Goal: Entertainment & Leisure: Consume media (video, audio)

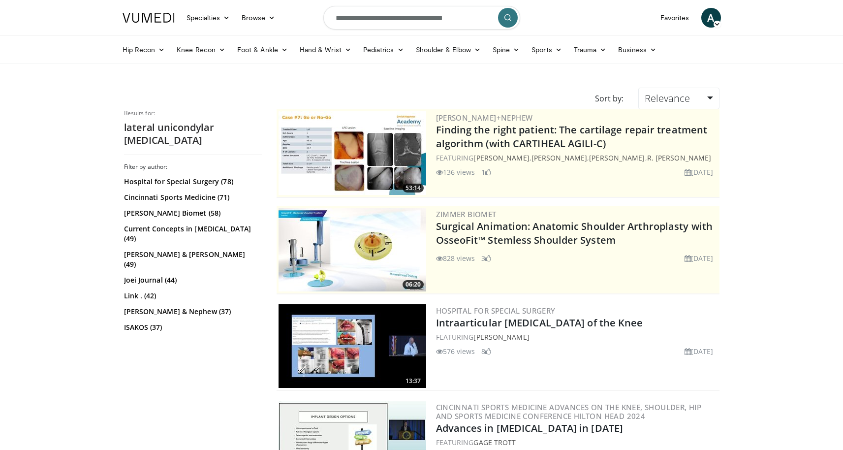
click at [708, 19] on span "A" at bounding box center [711, 18] width 20 height 20
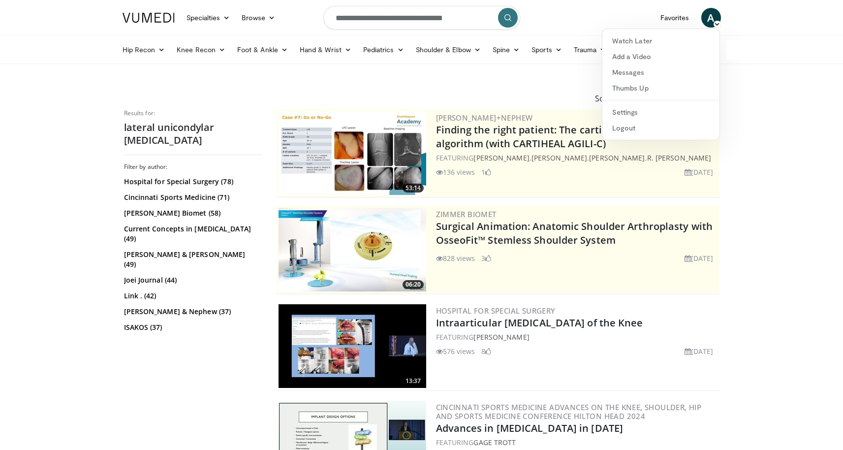
click at [621, 18] on nav "Specialties Adult & Family Medicine Allergy, Asthma, Immunology Anesthesiology …" at bounding box center [422, 17] width 610 height 35
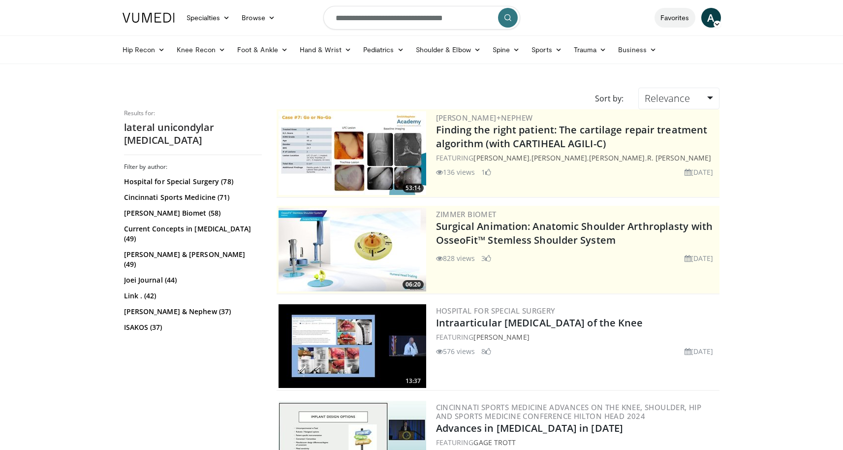
click at [676, 20] on link "Favorites" at bounding box center [674, 18] width 41 height 20
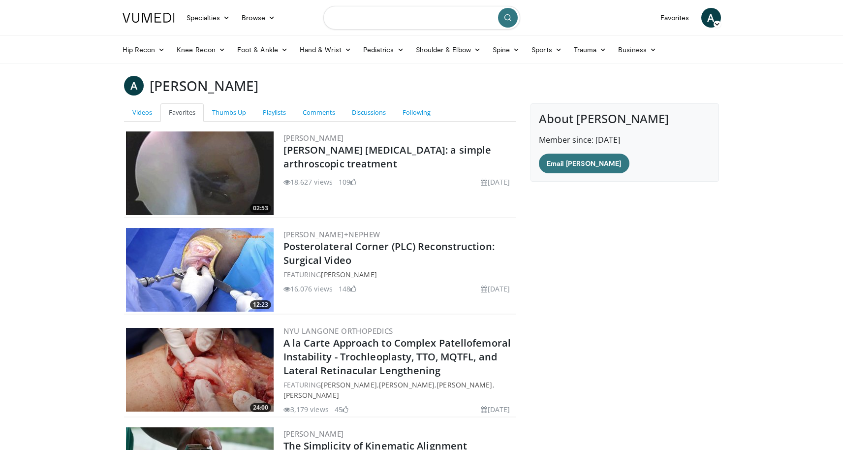
click at [386, 21] on input "Search topics, interventions" at bounding box center [421, 18] width 197 height 24
type input "**********"
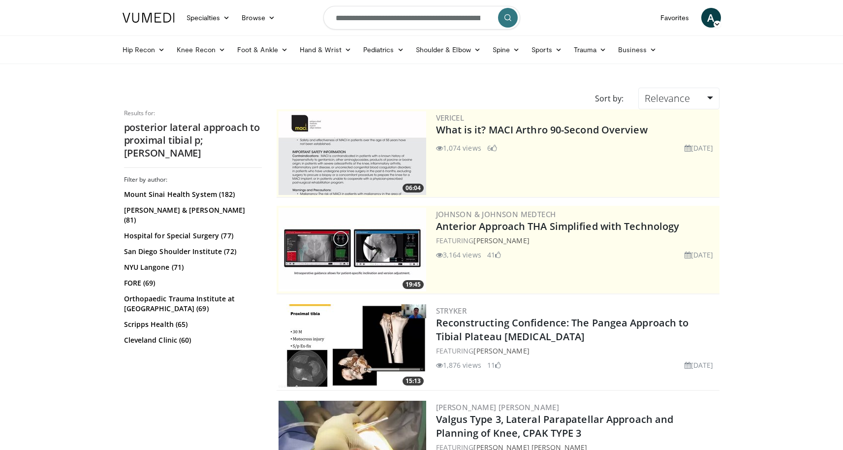
click at [708, 18] on span "A" at bounding box center [711, 18] width 20 height 20
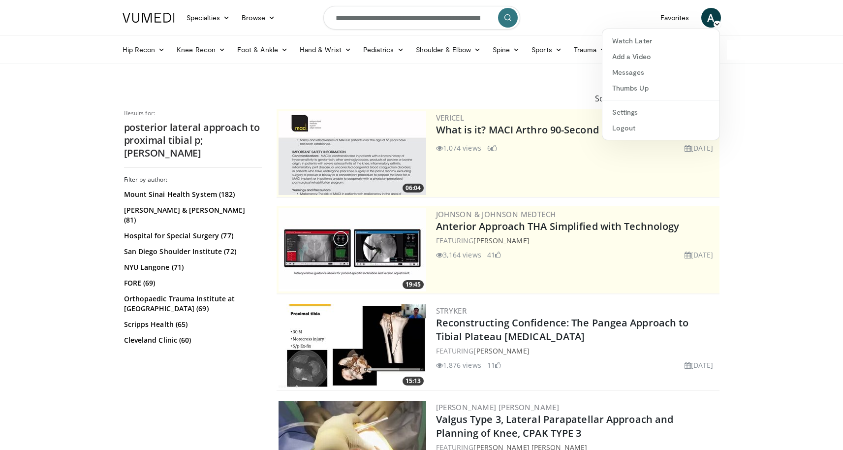
click at [800, 60] on div "Hip Recon Hip [MEDICAL_DATA] Revision Hip [MEDICAL_DATA] Hip Preservation Knee …" at bounding box center [421, 49] width 843 height 29
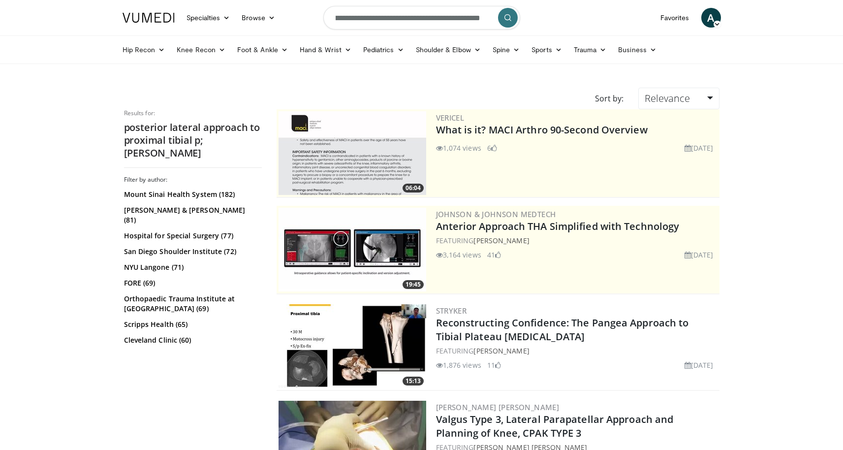
scroll to position [0, 36]
click at [460, 19] on input "**********" at bounding box center [421, 18] width 197 height 24
type input "**********"
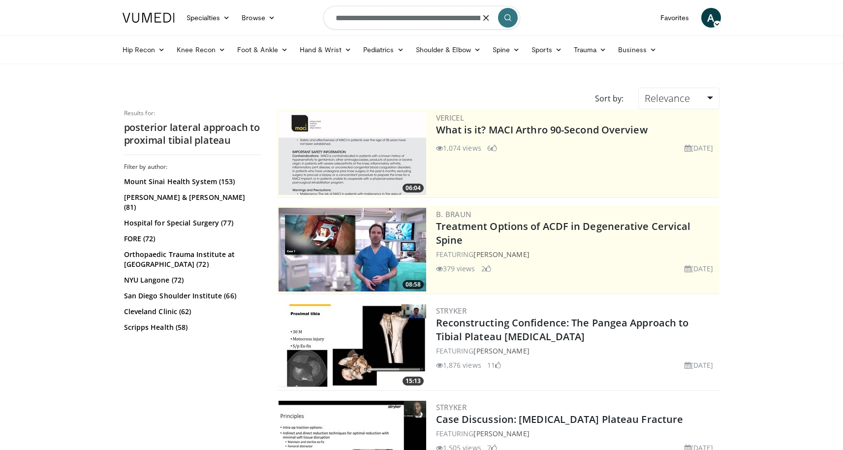
click at [488, 19] on form "**********" at bounding box center [421, 17] width 197 height 35
click at [372, 21] on input "**********" at bounding box center [421, 18] width 197 height 24
type input "**********"
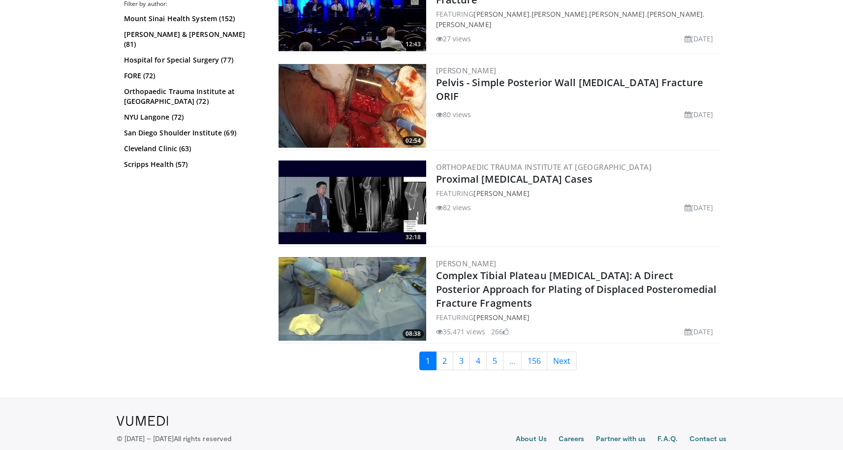
scroll to position [2387, 0]
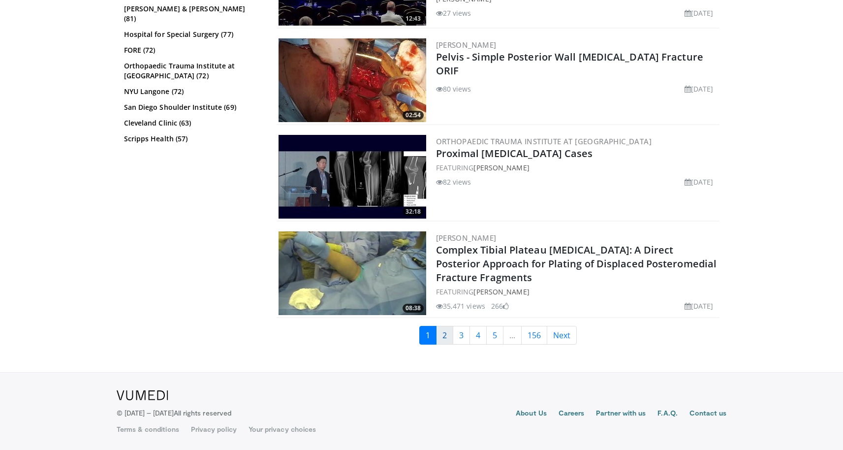
click at [446, 337] on link "2" at bounding box center [444, 335] width 17 height 19
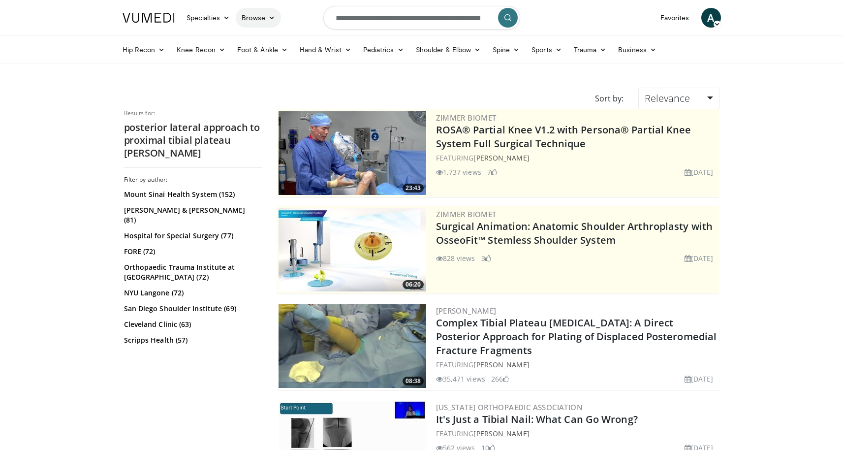
click at [261, 18] on link "Browse" at bounding box center [258, 18] width 45 height 20
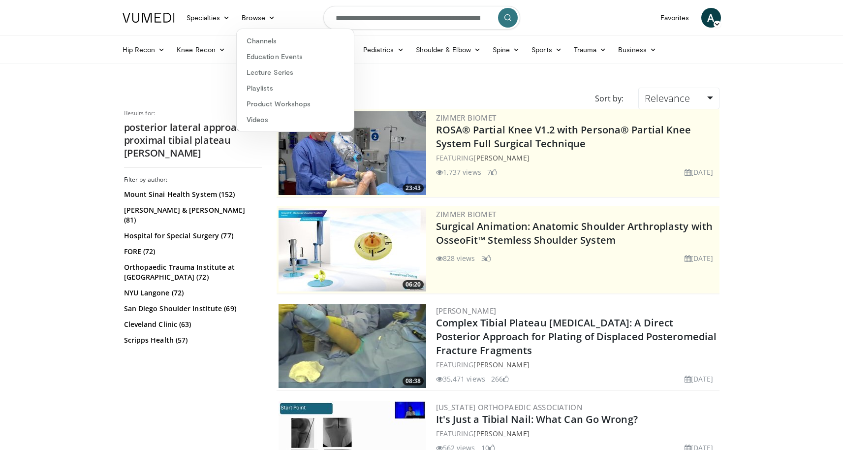
click at [677, 153] on div "FEATURING andrew luu" at bounding box center [576, 158] width 281 height 10
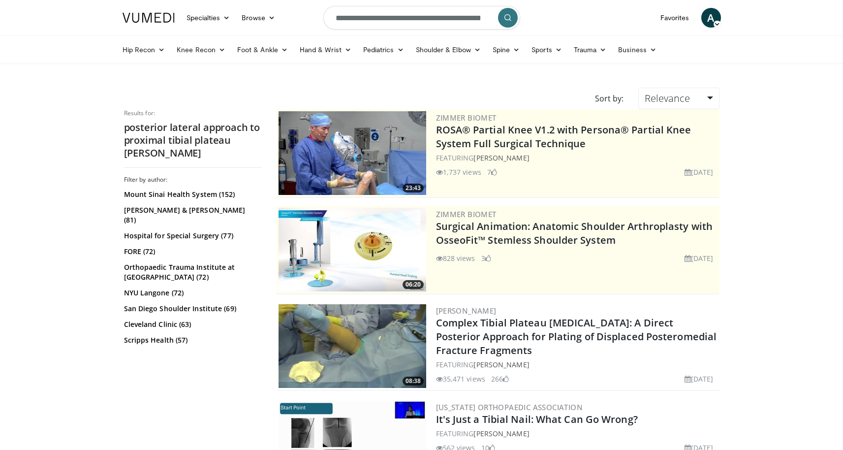
click at [715, 19] on span "A" at bounding box center [711, 18] width 20 height 20
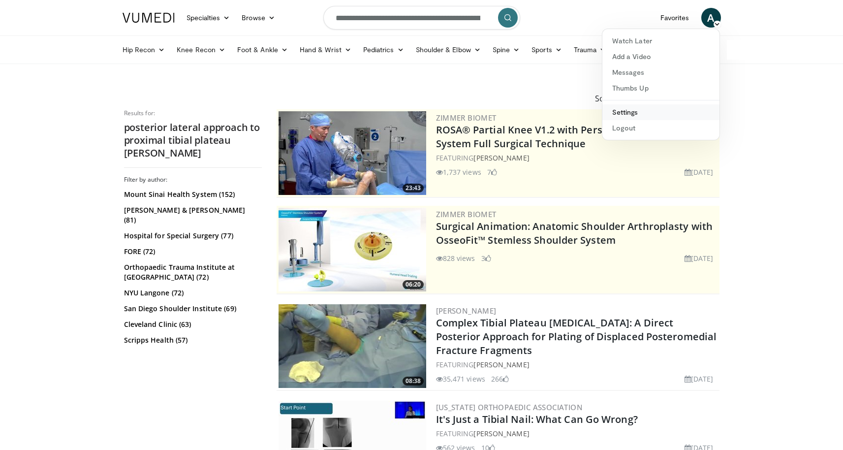
click at [661, 115] on link "Settings" at bounding box center [660, 112] width 117 height 16
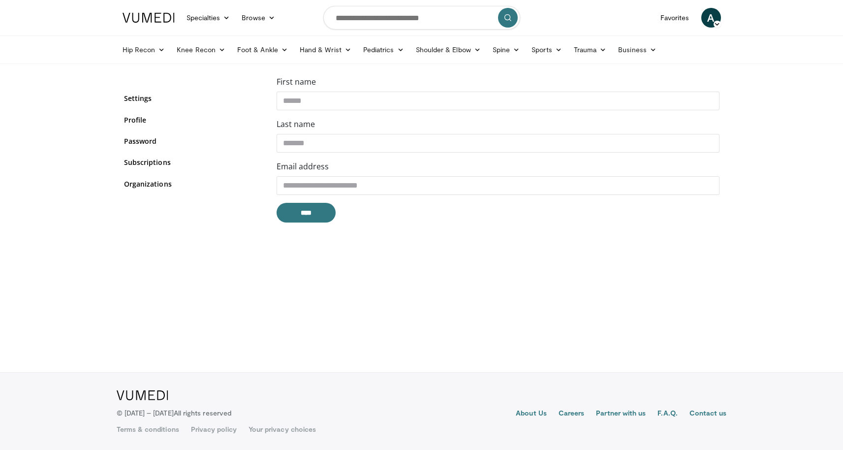
click at [715, 21] on icon at bounding box center [716, 24] width 7 height 7
click at [665, 48] on link "Watch Later" at bounding box center [660, 41] width 117 height 16
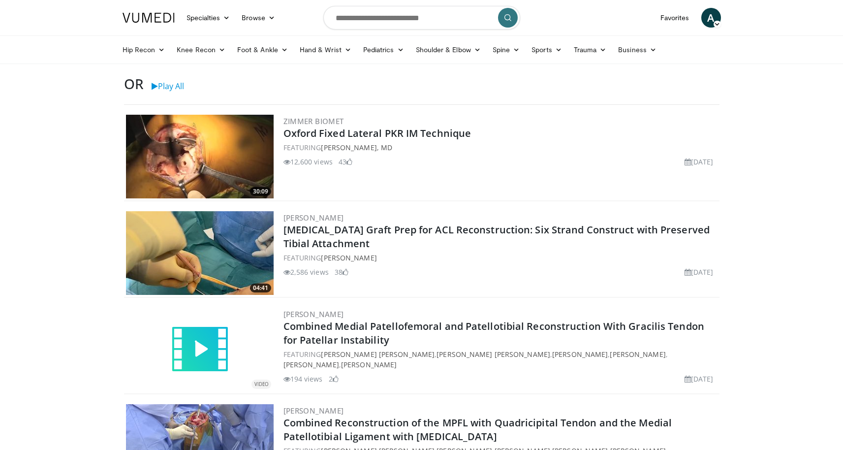
click at [714, 22] on icon at bounding box center [716, 24] width 7 height 7
click at [727, 40] on div "Hip Recon Hip Arthroplasty Revision Hip Arthroplasty Hip Preservation Knee Reco…" at bounding box center [422, 50] width 610 height 28
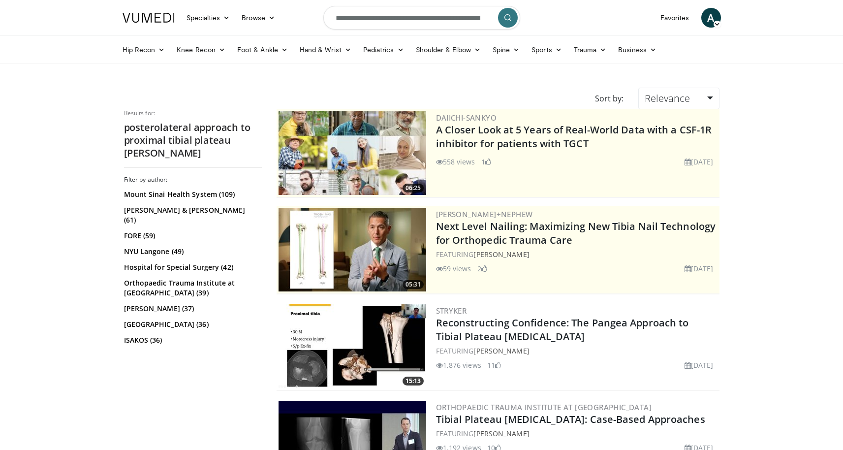
click at [506, 19] on icon "submit" at bounding box center [508, 18] width 8 height 8
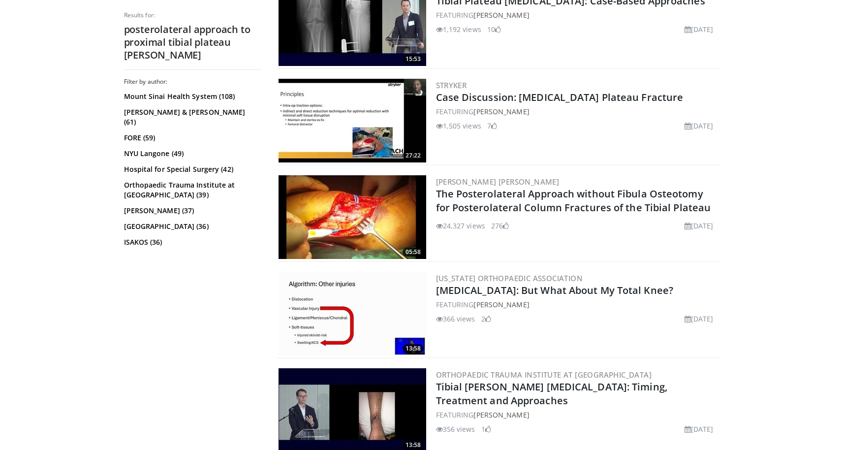
scroll to position [395, 0]
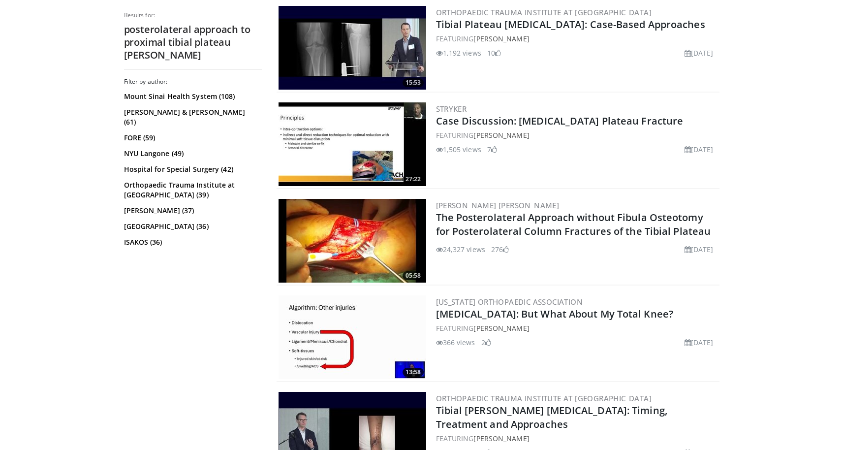
click at [619, 198] on div "05:58 [PERSON_NAME] [PERSON_NAME] The Posterolateral Approach without [MEDICAL_…" at bounding box center [497, 241] width 443 height 89
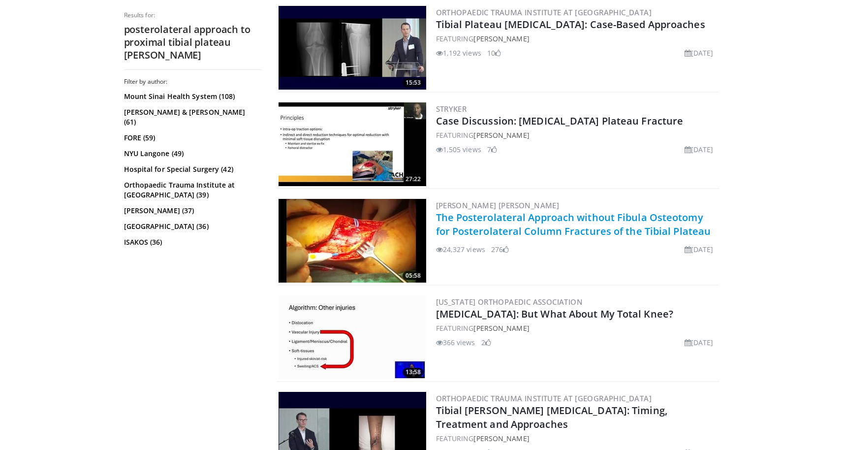
click at [614, 217] on link "The Posterolateral Approach without Fibula Osteotomy for Posterolateral Column …" at bounding box center [573, 224] width 275 height 27
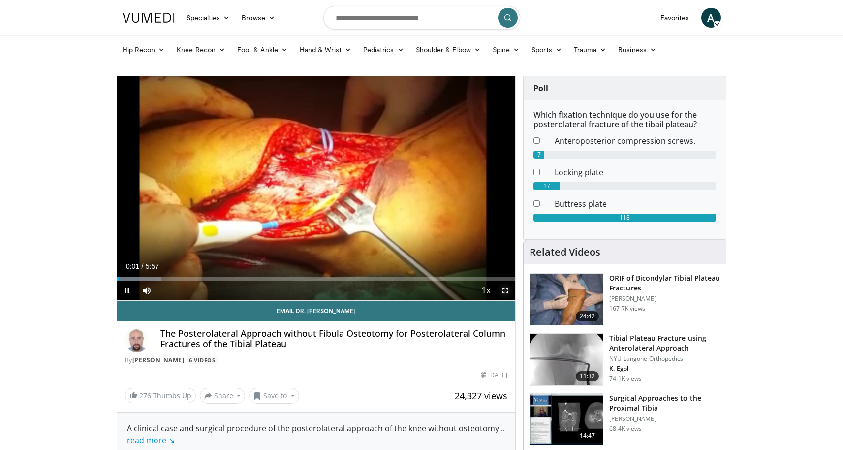
click at [505, 288] on span "Video Player" at bounding box center [505, 290] width 20 height 20
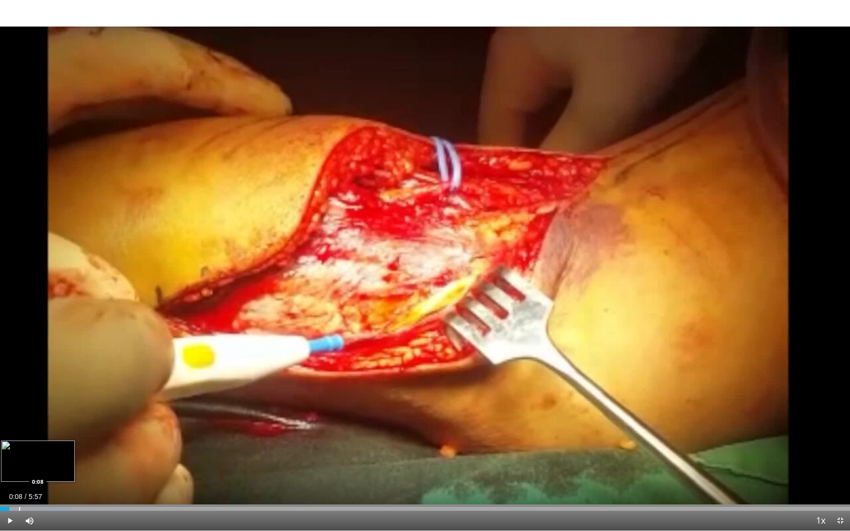
click at [19, 449] on div "Progress Bar" at bounding box center [19, 509] width 1 height 4
click at [30, 449] on div "Progress Bar" at bounding box center [30, 509] width 1 height 4
click at [41, 449] on div "Progress Bar" at bounding box center [41, 509] width 1 height 4
click at [66, 449] on div "Progress Bar" at bounding box center [66, 509] width 1 height 4
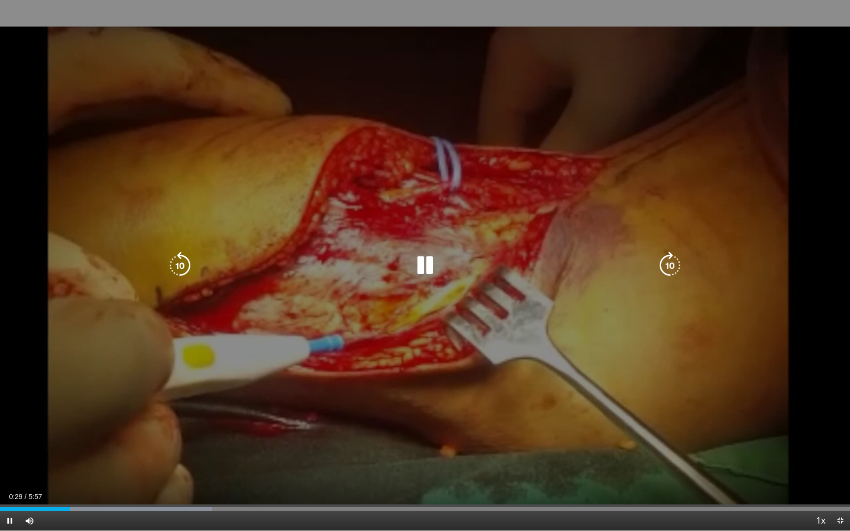
click at [78, 449] on video-js "**********" at bounding box center [425, 265] width 850 height 531
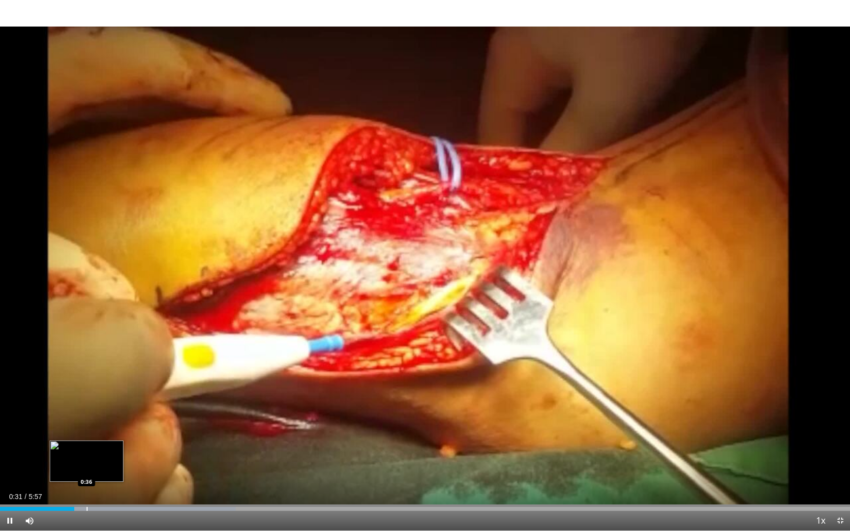
click at [87, 449] on div "Progress Bar" at bounding box center [87, 509] width 1 height 4
click at [106, 449] on div "Progress Bar" at bounding box center [106, 509] width 1 height 4
click at [178, 449] on div "Progress Bar" at bounding box center [178, 509] width 1 height 4
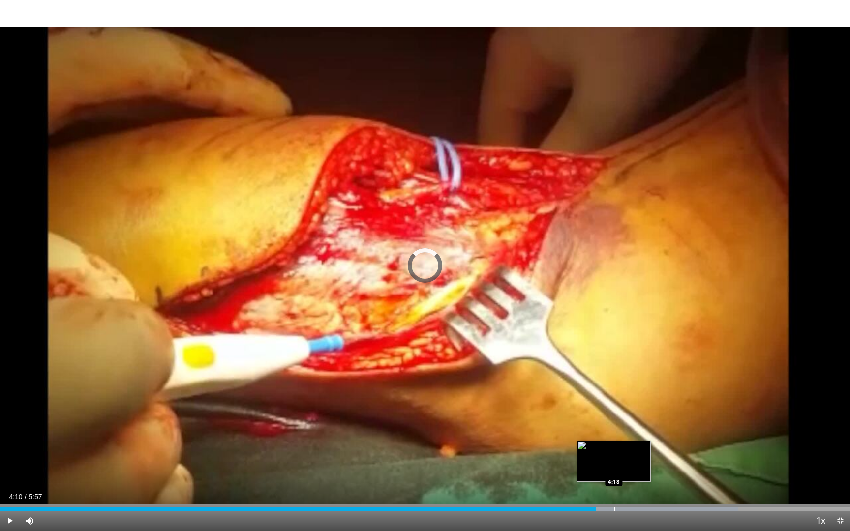
click at [614, 449] on div "Progress Bar" at bounding box center [614, 509] width 1 height 4
click at [629, 449] on div "Progress Bar" at bounding box center [629, 509] width 1 height 4
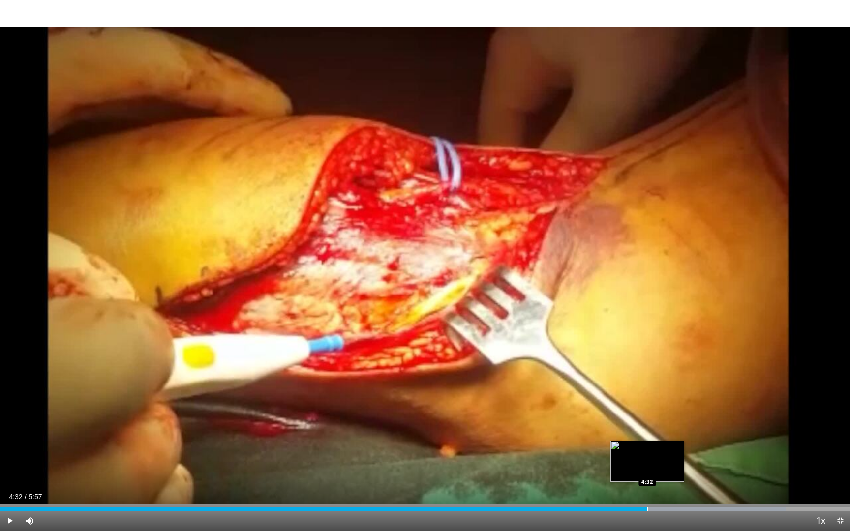
click at [647, 449] on div "Progress Bar" at bounding box center [647, 509] width 1 height 4
click at [675, 449] on div "Progress Bar" at bounding box center [675, 509] width 1 height 4
click at [659, 449] on div "Progress Bar" at bounding box center [659, 509] width 1 height 4
click at [682, 449] on div "Progress Bar" at bounding box center [682, 509] width 1 height 4
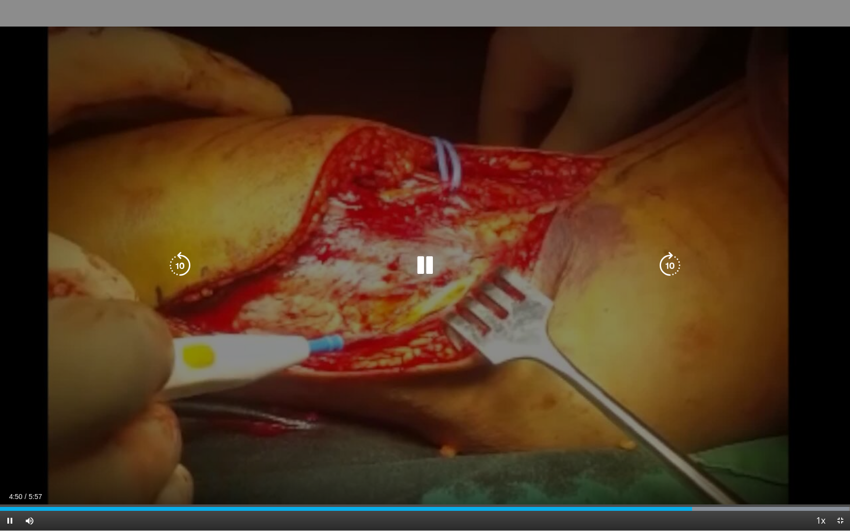
click at [816, 426] on div "10 seconds Tap to unmute" at bounding box center [425, 265] width 850 height 531
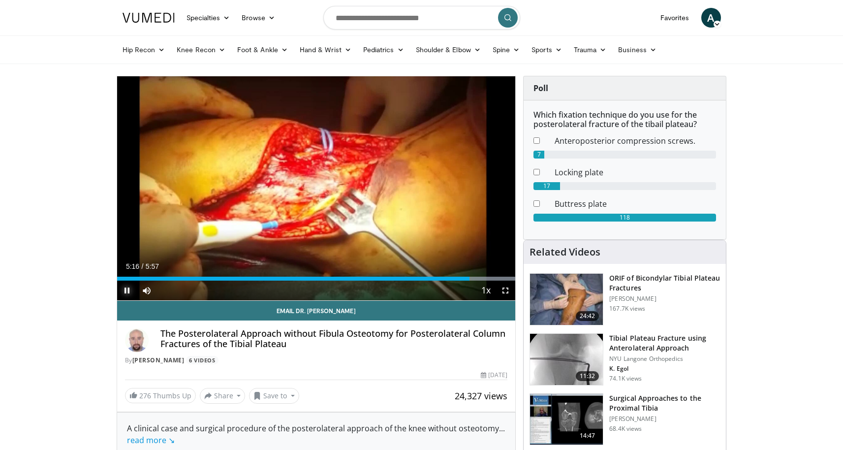
click at [124, 292] on span "Video Player" at bounding box center [127, 290] width 20 height 20
